Goal: Task Accomplishment & Management: Manage account settings

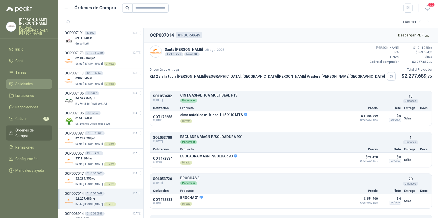
click at [29, 81] on span "Solicitudes" at bounding box center [24, 84] width 17 height 6
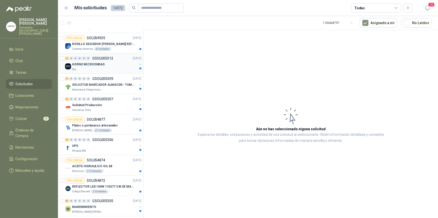
scroll to position [46, 0]
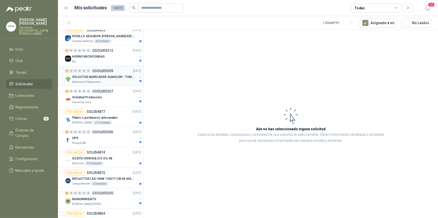
click at [101, 82] on p "Salamanca Oleaginosas SAS" at bounding box center [88, 82] width 32 height 4
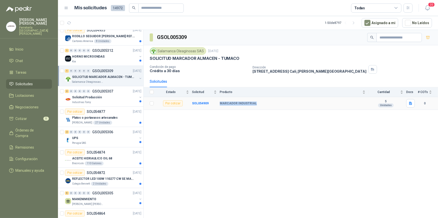
drag, startPoint x: 219, startPoint y: 102, endPoint x: 253, endPoint y: 104, distance: 34.3
click at [253, 104] on tr "Por cotizar SOL054909 MARCADOR INDUSTRIAL 5 Unidades 0" at bounding box center [291, 103] width 294 height 13
drag, startPoint x: 253, startPoint y: 104, endPoint x: 239, endPoint y: 103, distance: 14.4
copy tr "MARCADOR INDUSTRIAL"
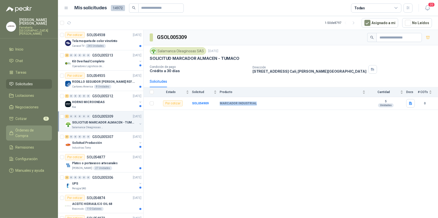
click at [29, 128] on span "Órdenes de Compra" at bounding box center [31, 133] width 31 height 11
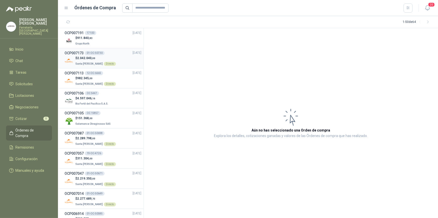
click at [119, 57] on div "$ 2.042.040 ,00 Santa Anita Napoles Directo" at bounding box center [102, 61] width 77 height 10
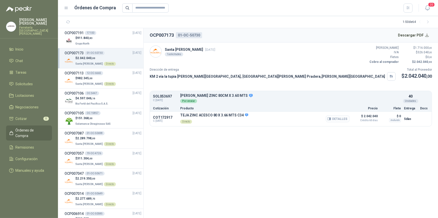
click at [340, 120] on button "Detalles" at bounding box center [338, 119] width 24 height 7
click at [26, 23] on p "[PERSON_NAME]" at bounding box center [35, 21] width 33 height 7
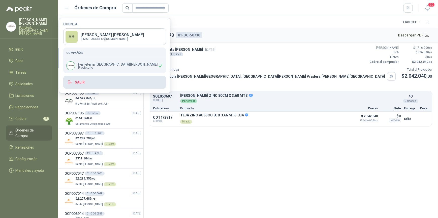
click at [96, 82] on button "Salir" at bounding box center [114, 82] width 103 height 13
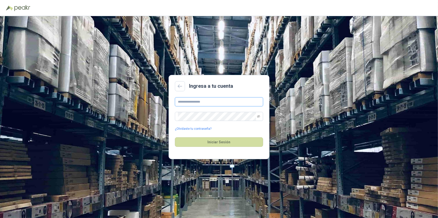
type input "**********"
